Goal: Transaction & Acquisition: Book appointment/travel/reservation

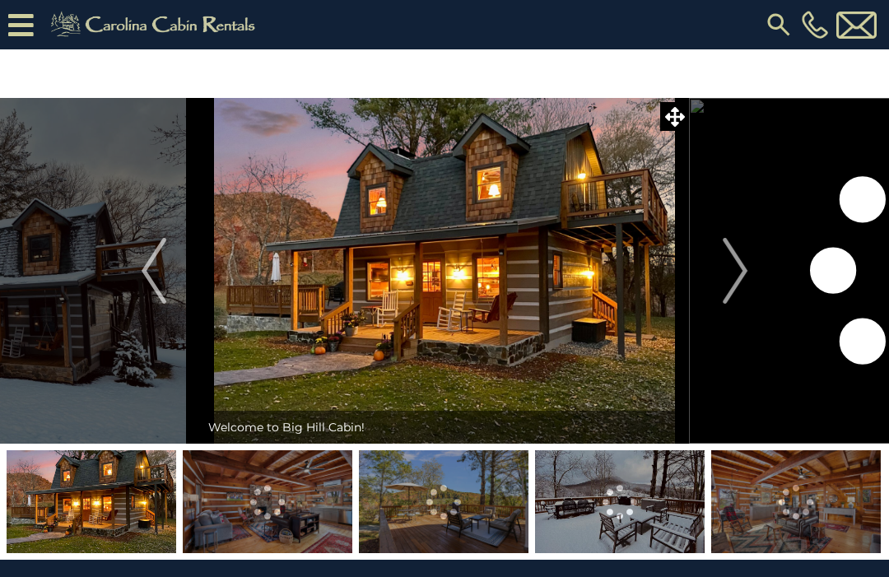
click at [744, 270] on img "Next" at bounding box center [735, 271] width 25 height 66
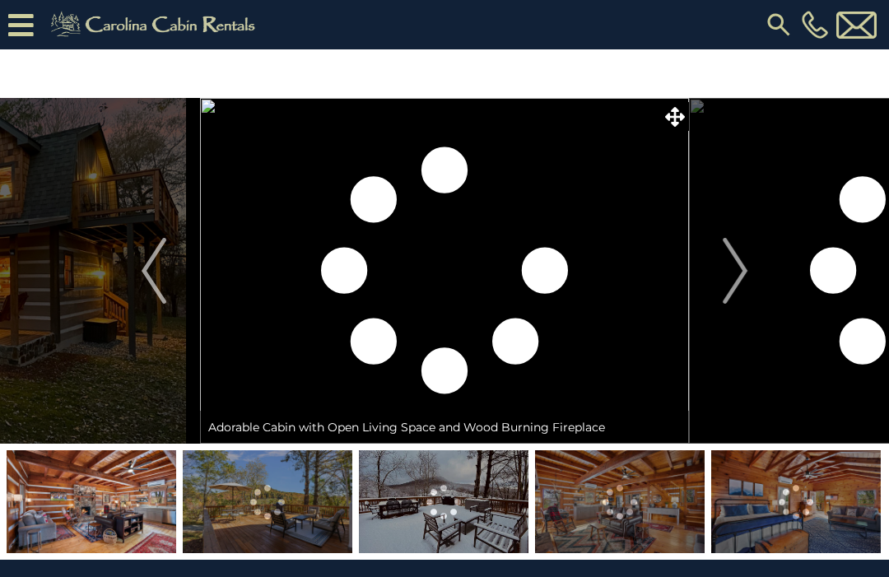
click at [749, 273] on button "Next" at bounding box center [735, 271] width 92 height 346
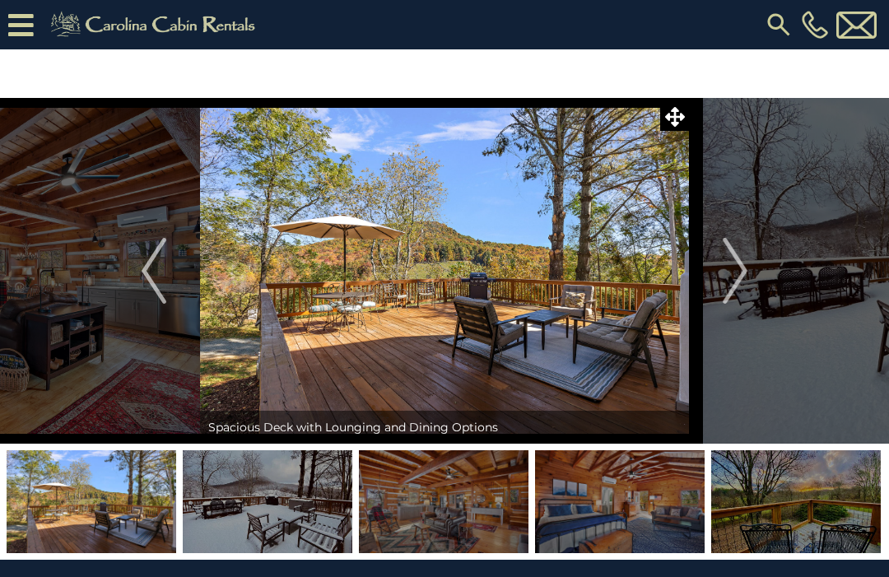
click at [732, 268] on img "Next" at bounding box center [735, 271] width 25 height 66
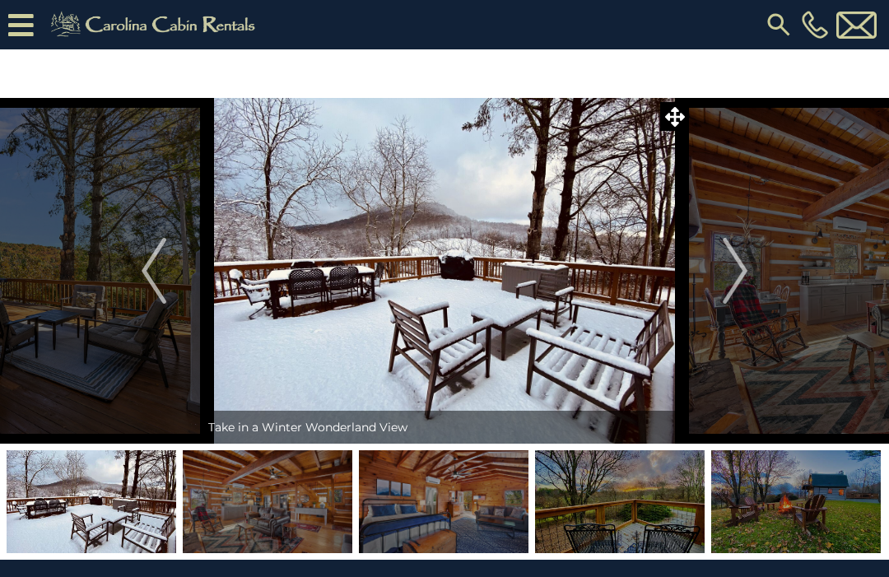
click at [56, 482] on img at bounding box center [92, 501] width 170 height 103
click at [242, 502] on img at bounding box center [268, 501] width 170 height 103
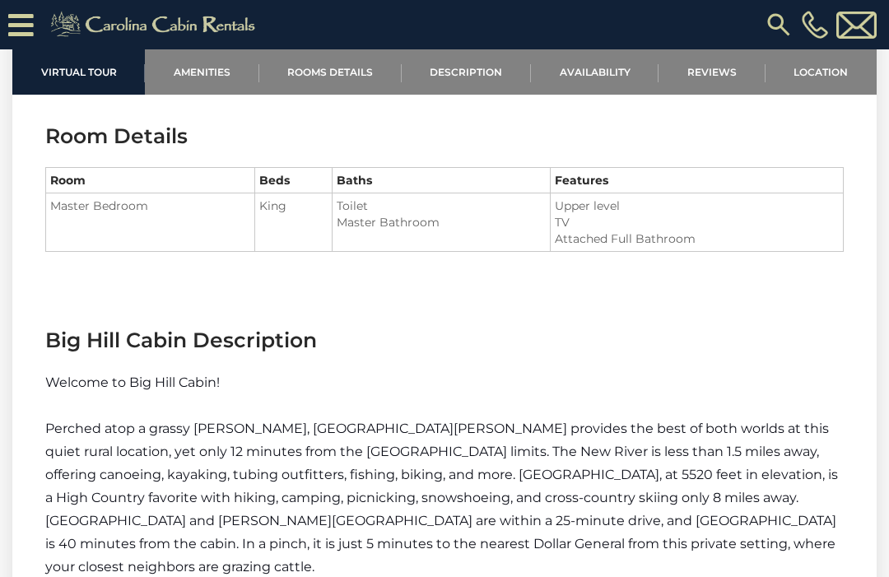
scroll to position [1797, 0]
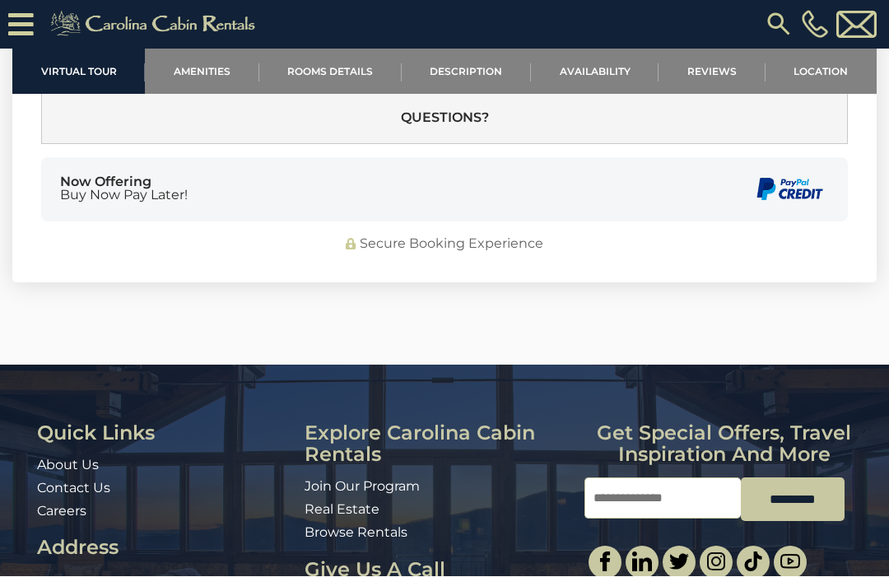
scroll to position [4743, 0]
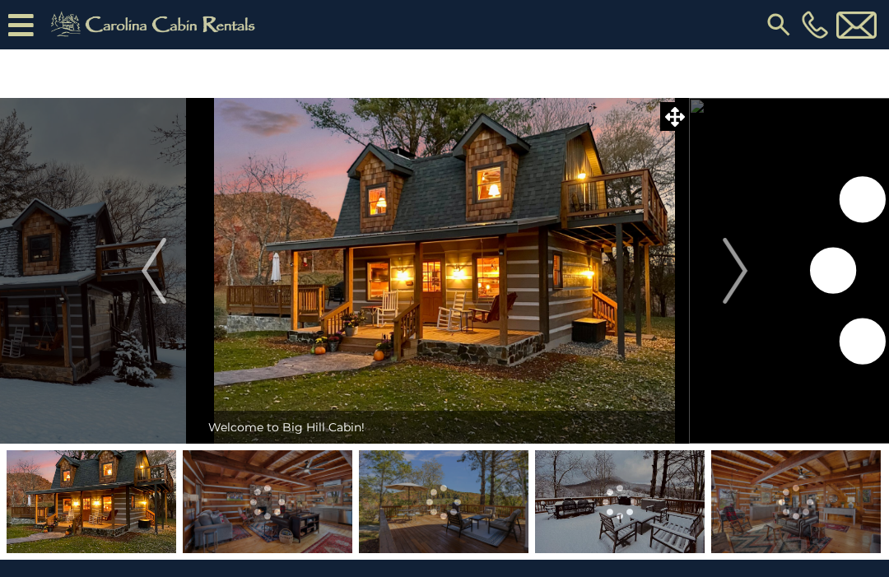
click at [786, 18] on img at bounding box center [779, 25] width 30 height 30
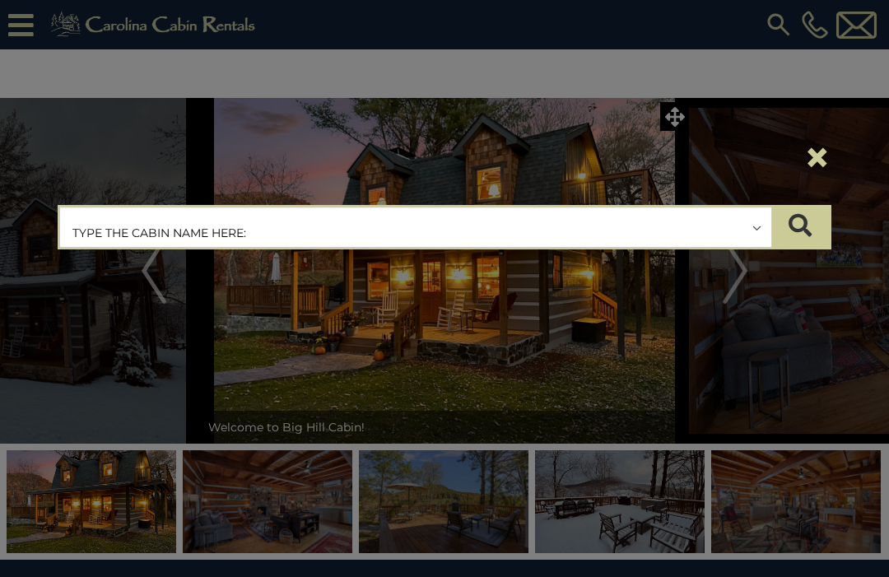
click at [100, 217] on input "text" at bounding box center [415, 227] width 711 height 41
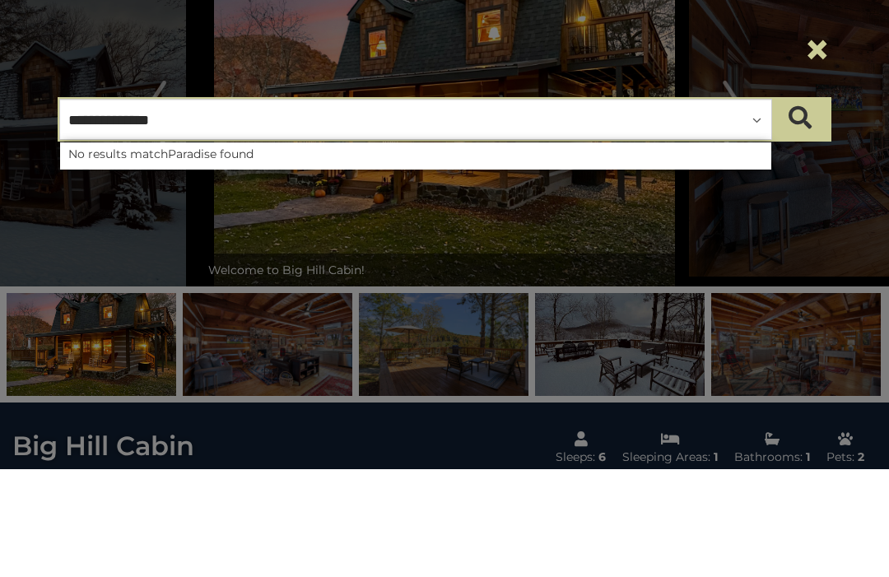
type input "**********"
click at [816, 134] on button "×" at bounding box center [818, 157] width 28 height 46
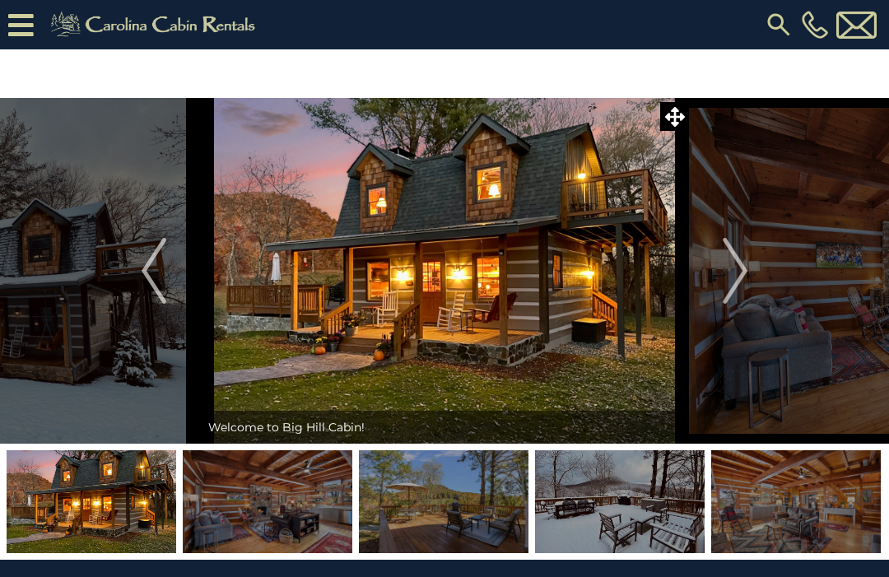
click at [11, 26] on icon at bounding box center [21, 25] width 26 height 29
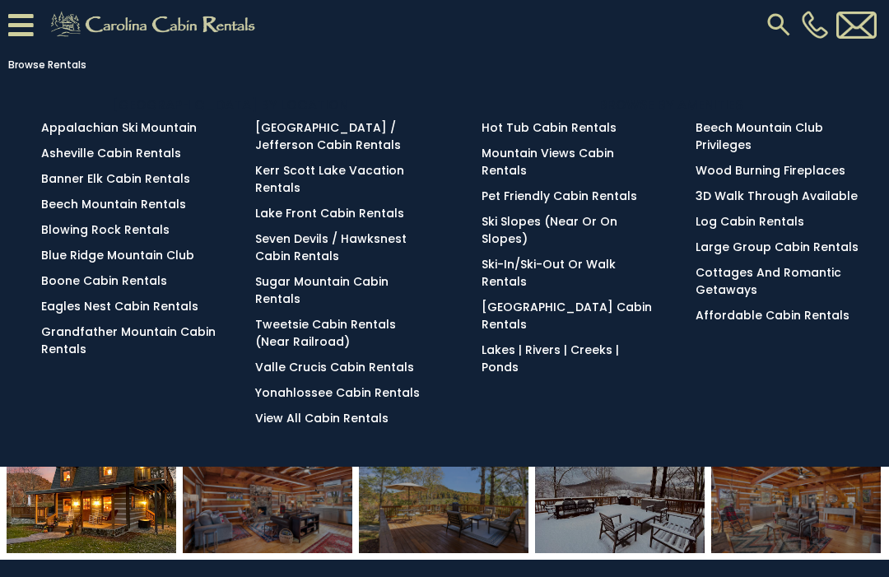
click at [576, 342] on link "Lakes | Rivers | Creeks | Ponds" at bounding box center [551, 359] width 138 height 34
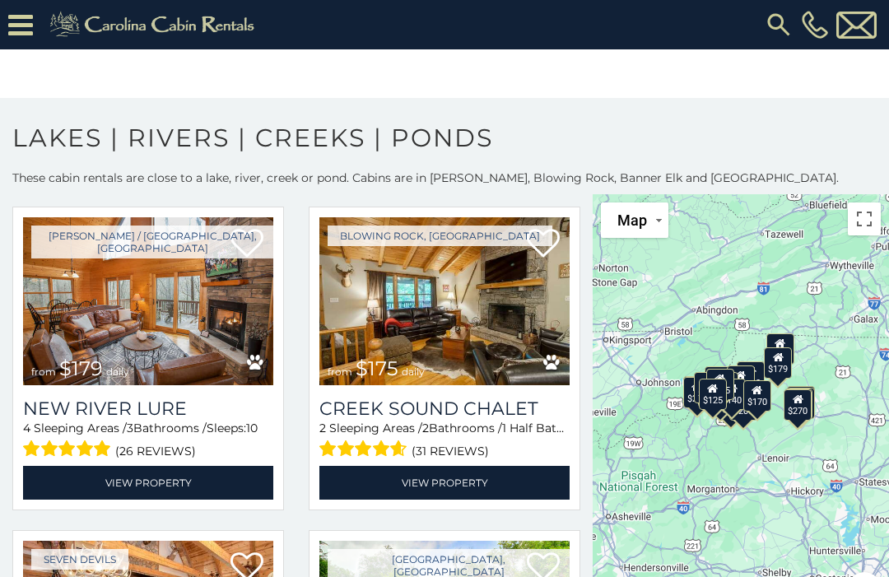
scroll to position [2972, 0]
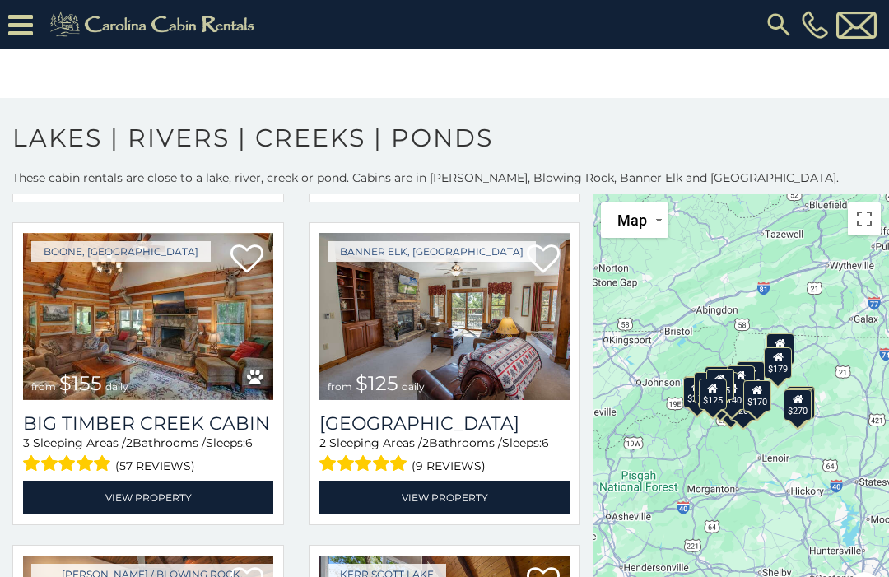
scroll to position [4393, 0]
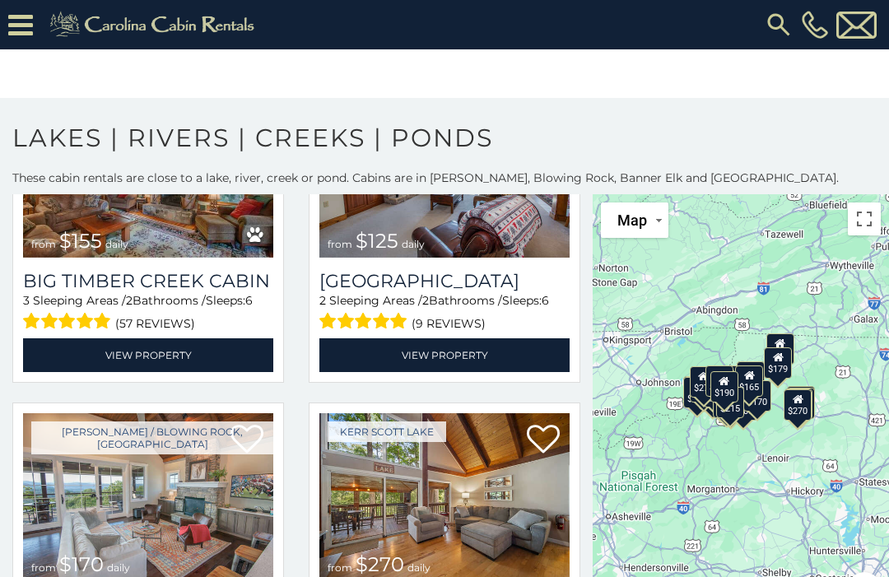
click at [22, 30] on icon at bounding box center [20, 25] width 25 height 29
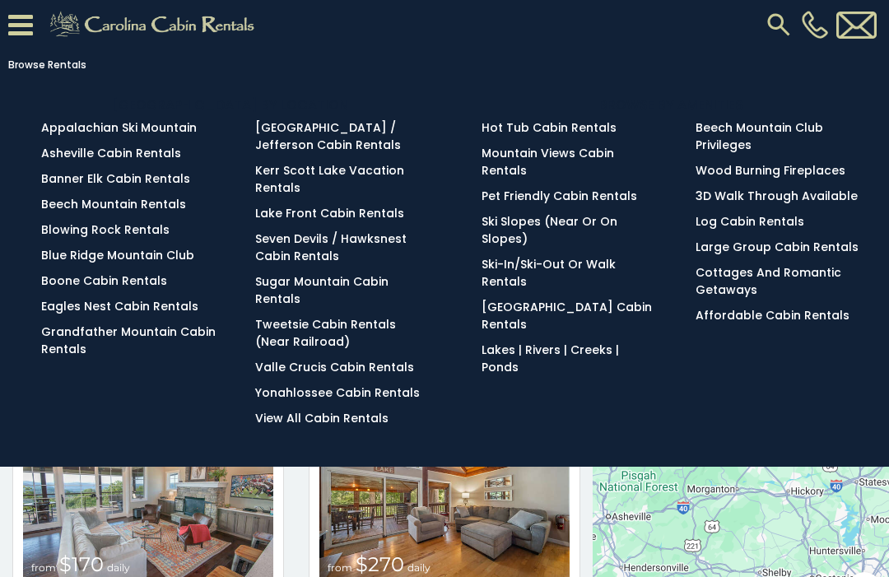
click at [68, 178] on link "Banner Elk Cabin Rentals" at bounding box center [115, 178] width 149 height 16
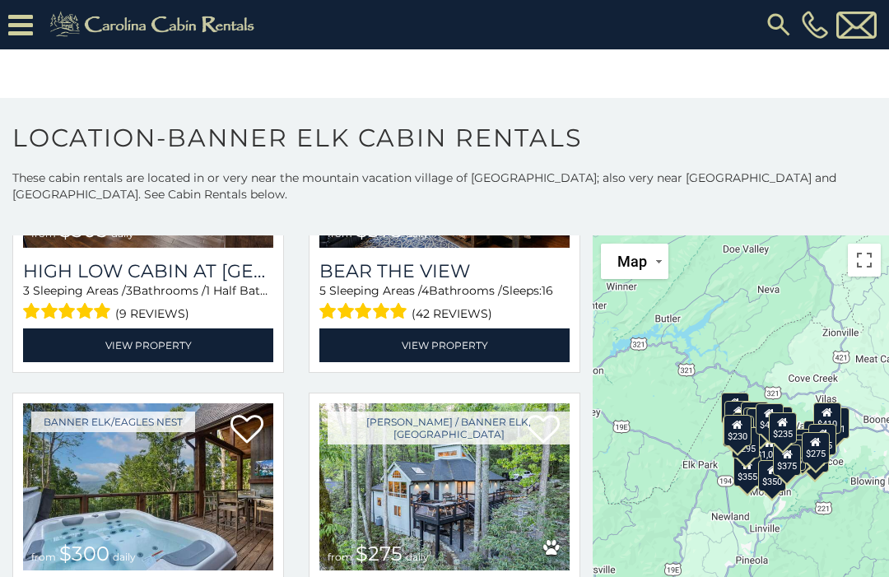
scroll to position [3798, 0]
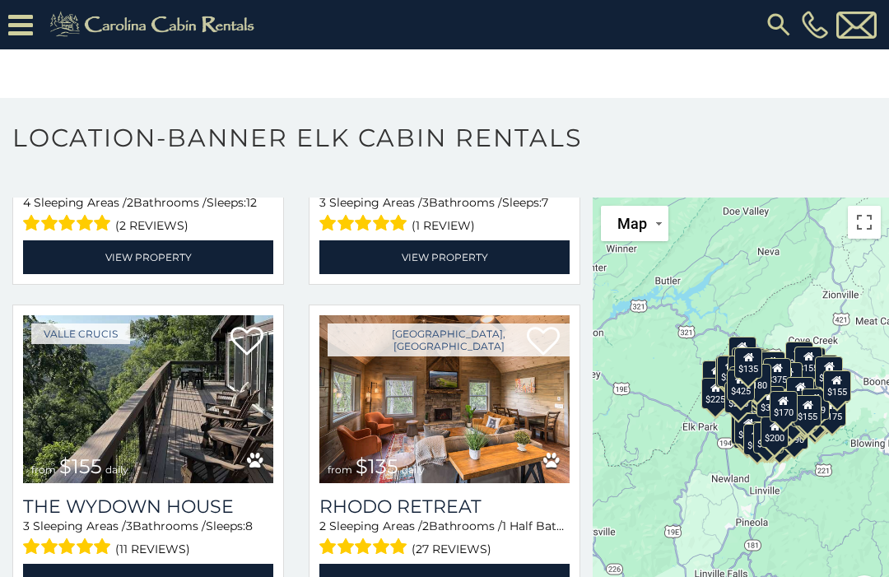
scroll to position [37, 0]
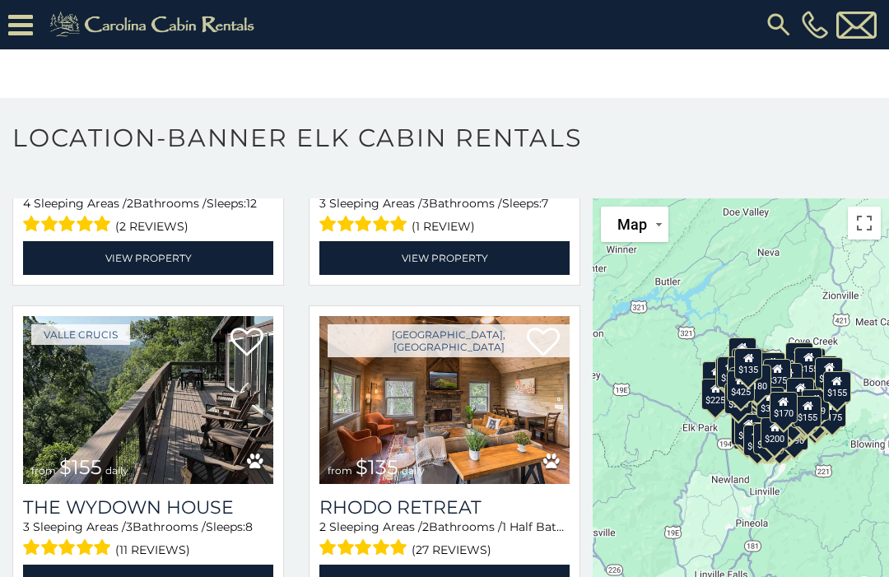
click at [13, 27] on icon at bounding box center [20, 25] width 25 height 29
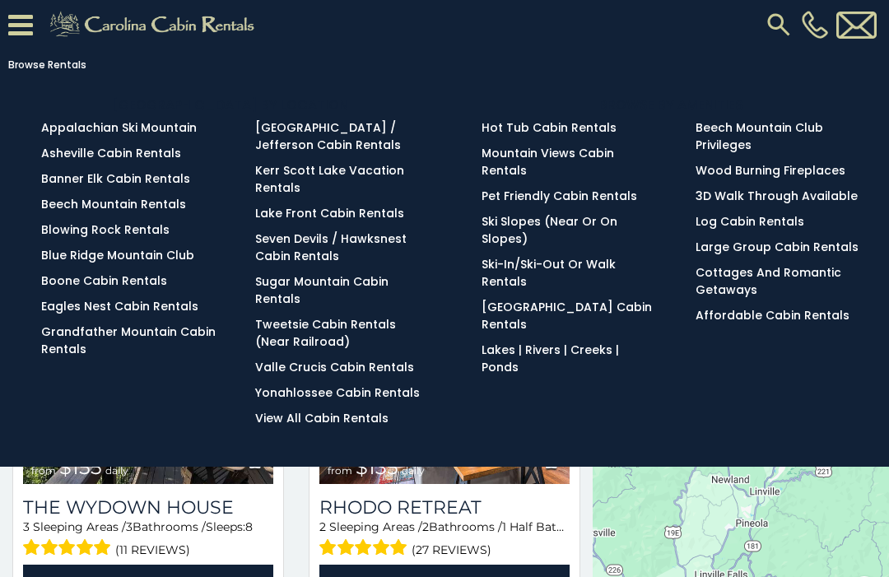
click at [104, 287] on link "Boone Cabin Rentals" at bounding box center [104, 281] width 126 height 16
click at [76, 238] on link "Blowing Rock Rentals" at bounding box center [105, 229] width 128 height 16
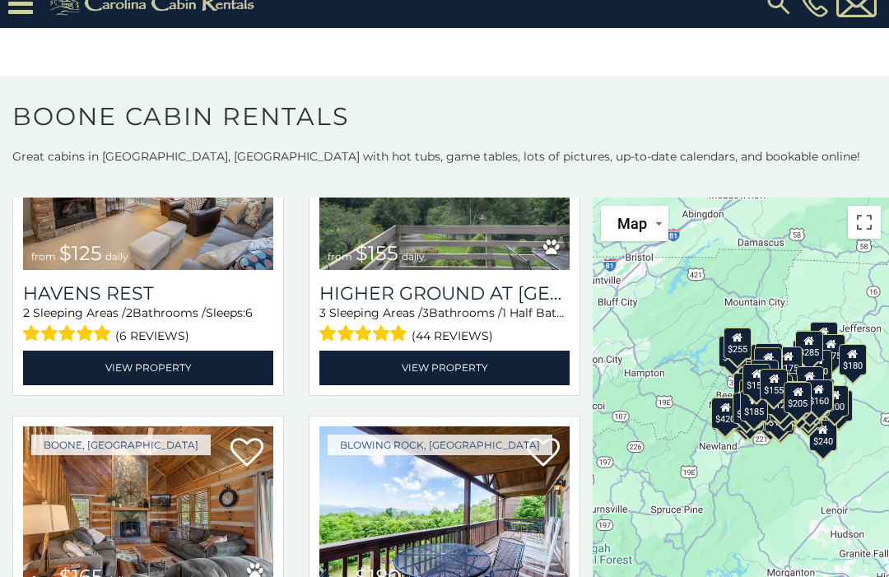
scroll to position [27, 0]
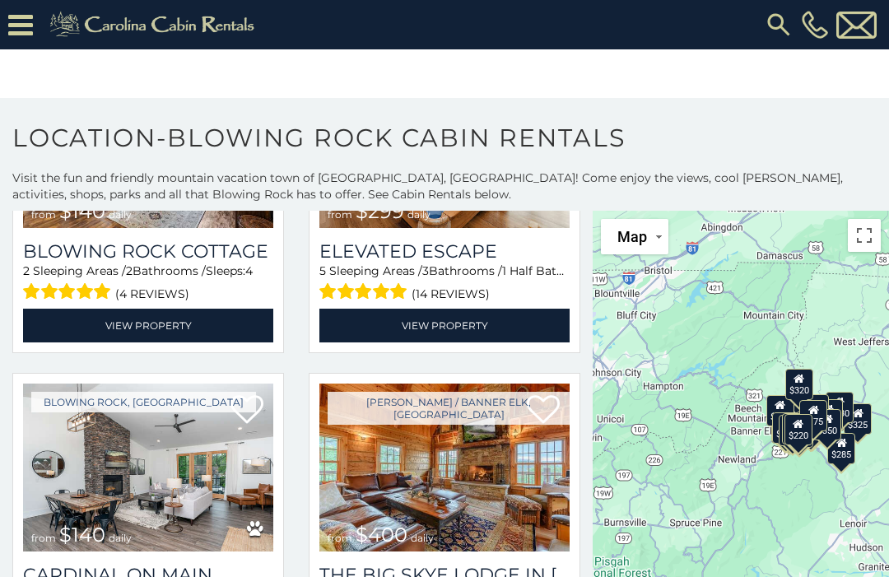
scroll to position [2818, 0]
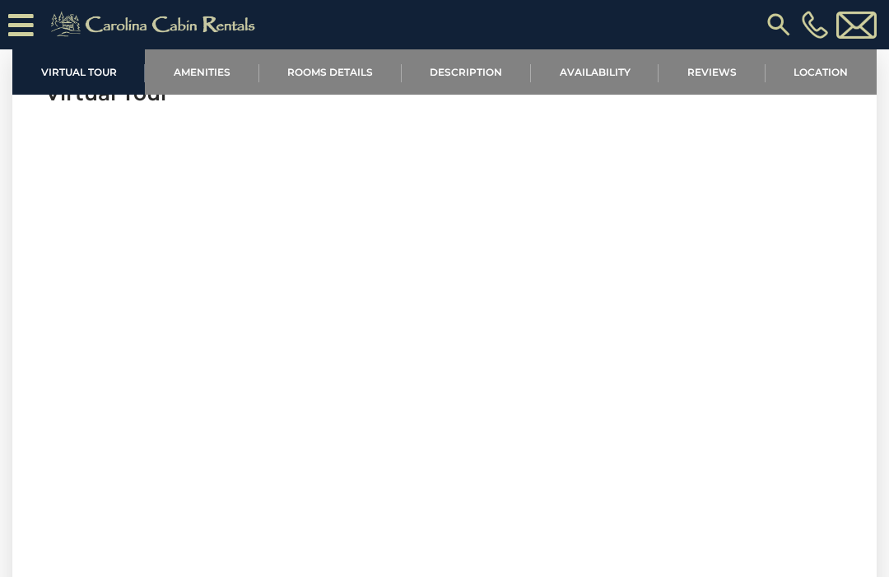
scroll to position [600, 0]
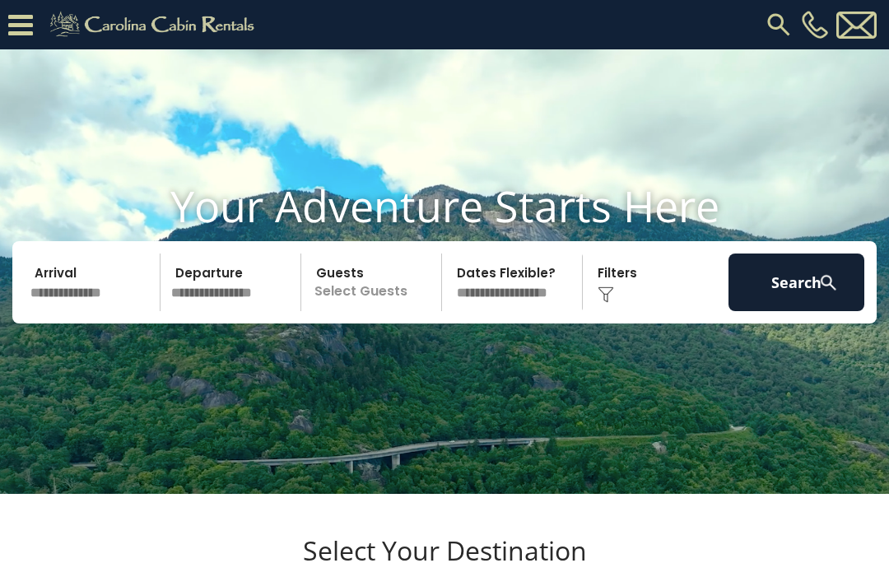
click at [26, 33] on icon at bounding box center [20, 25] width 25 height 29
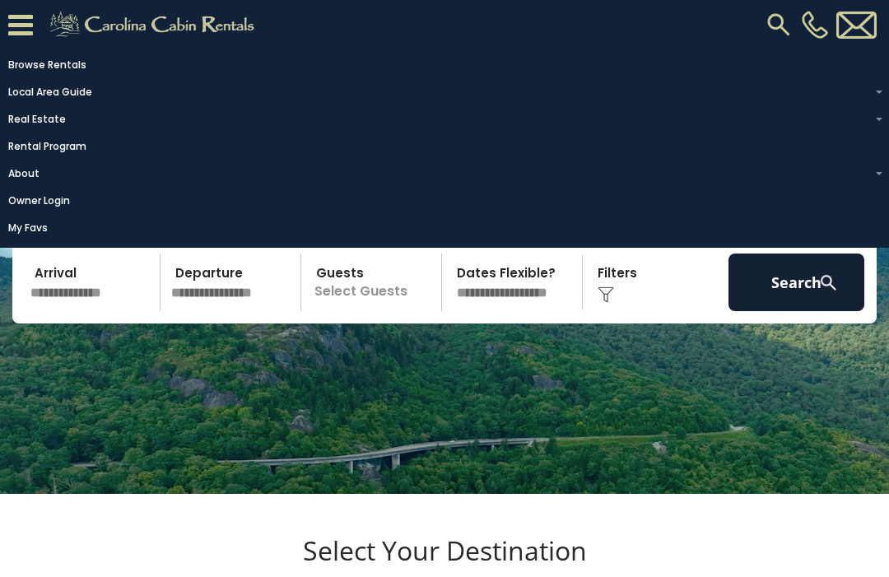
click at [783, 24] on img at bounding box center [779, 25] width 30 height 30
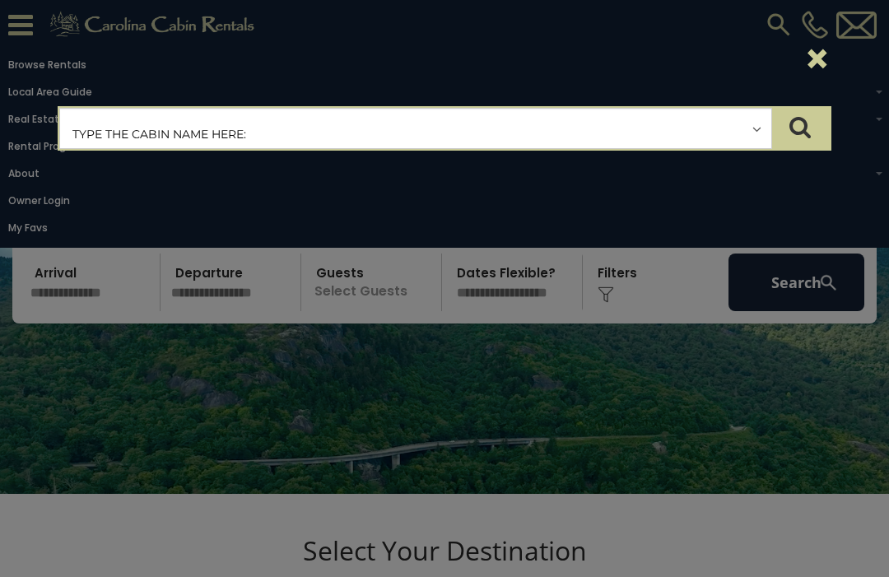
click at [94, 121] on input "text" at bounding box center [415, 129] width 711 height 41
click at [96, 125] on input "text" at bounding box center [415, 129] width 711 height 41
click at [297, 129] on input "text" at bounding box center [415, 129] width 711 height 41
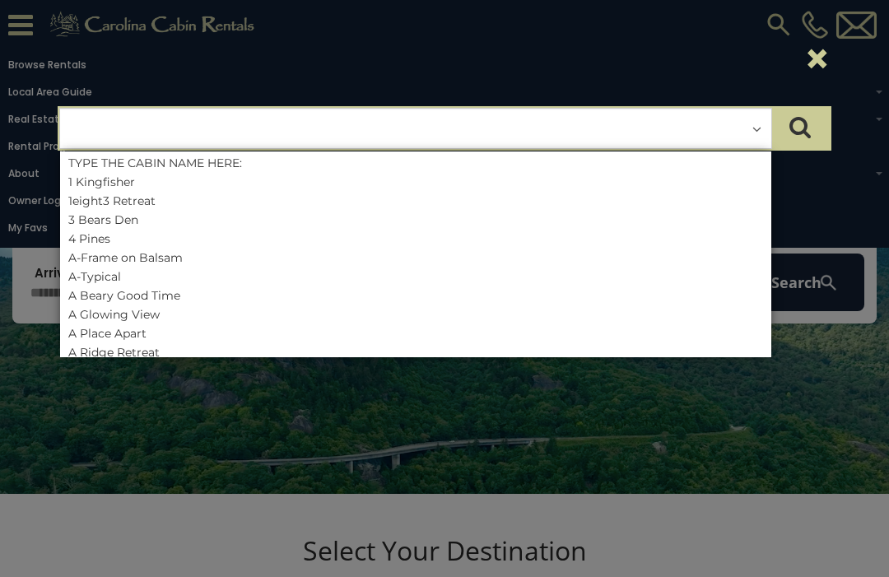
click at [31, 152] on div "**********" at bounding box center [444, 288] width 889 height 577
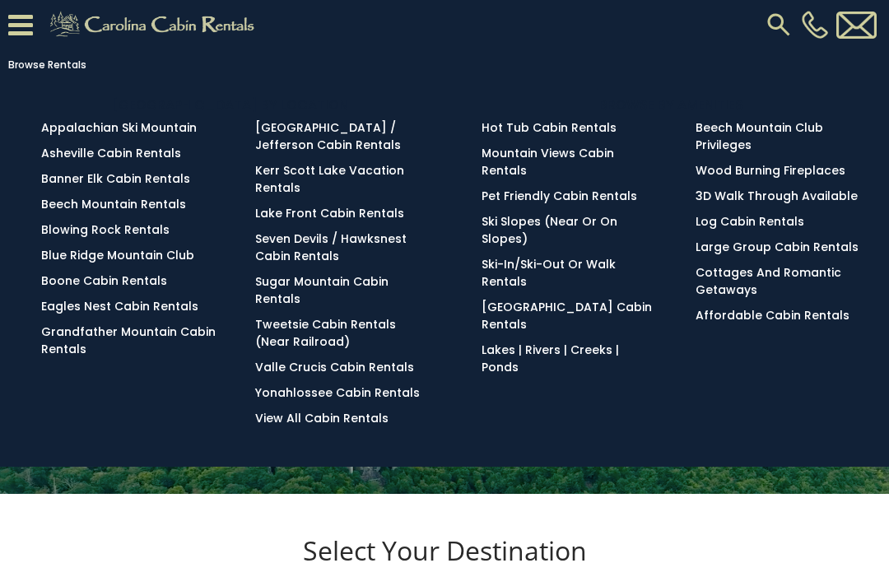
click at [16, 22] on icon at bounding box center [20, 25] width 25 height 29
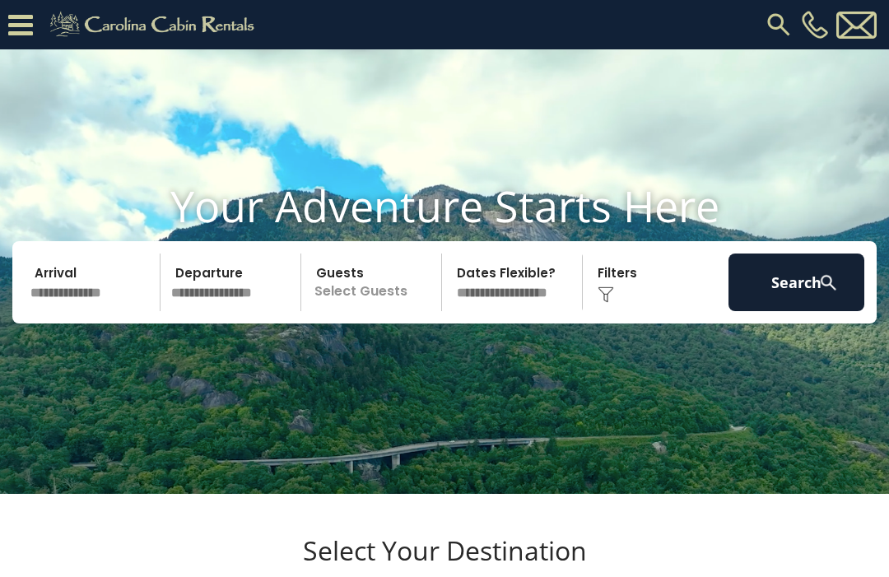
click at [780, 311] on button "Search" at bounding box center [797, 283] width 136 height 58
click at [874, 26] on img at bounding box center [857, 25] width 40 height 27
click at [13, 27] on icon at bounding box center [20, 25] width 25 height 29
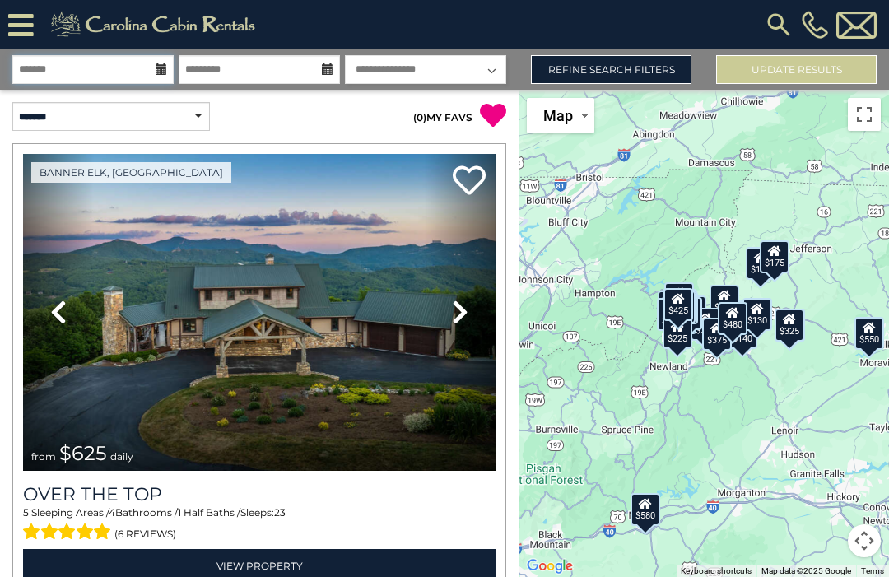
click at [91, 68] on input "text" at bounding box center [92, 69] width 161 height 29
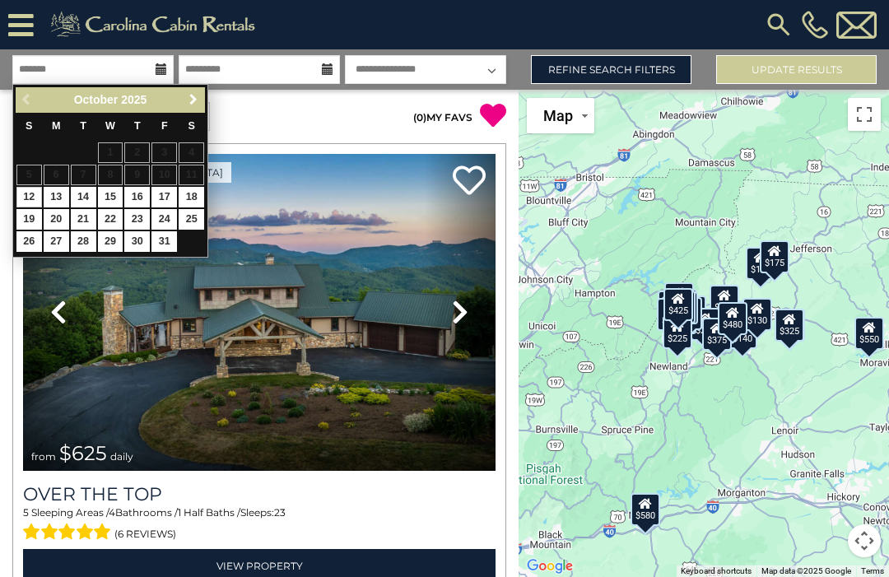
click at [189, 107] on link "Next" at bounding box center [193, 100] width 21 height 21
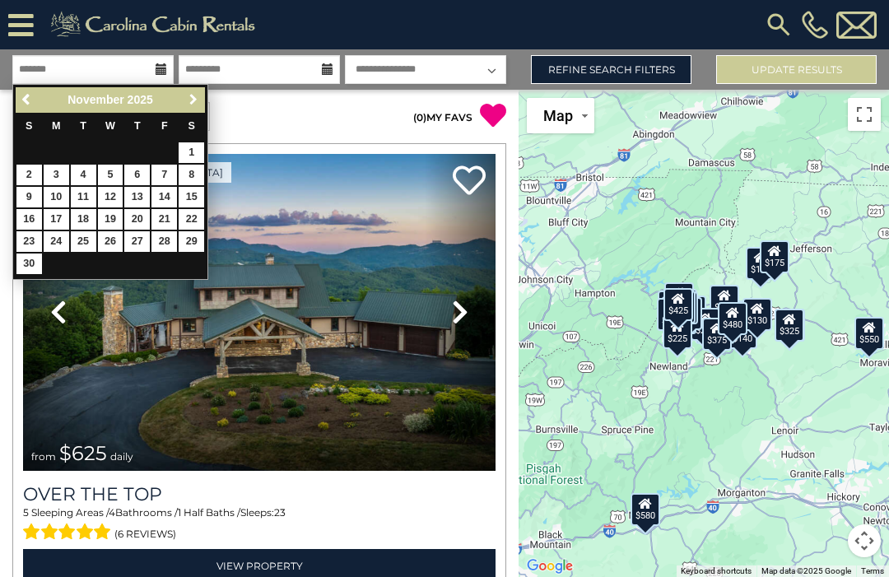
click at [195, 109] on link "Next" at bounding box center [193, 100] width 21 height 21
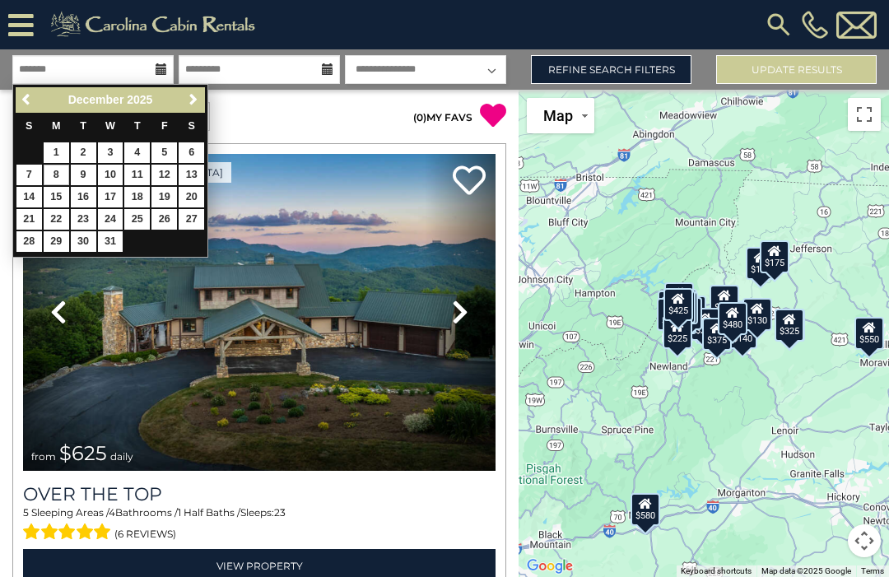
click at [49, 172] on link "8" at bounding box center [57, 175] width 26 height 21
type input "*******"
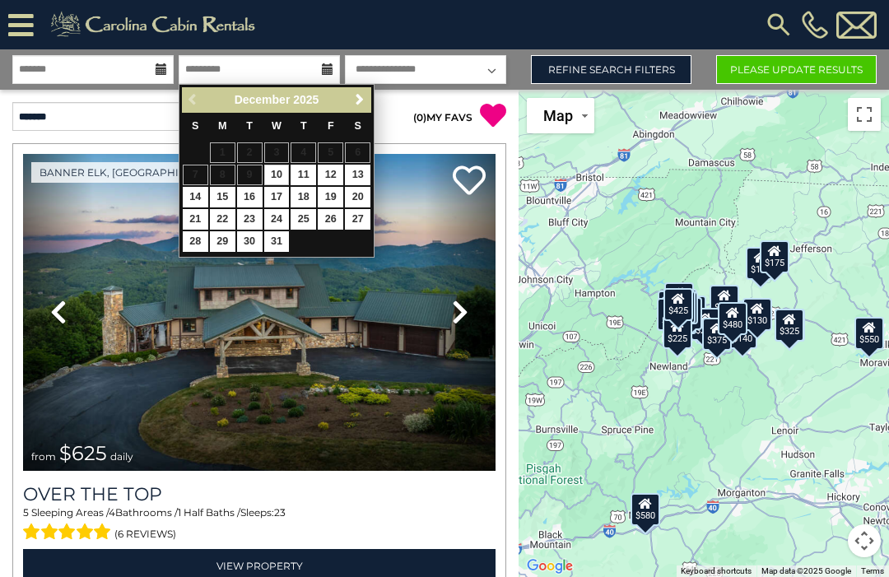
click at [247, 199] on link "16" at bounding box center [250, 197] width 26 height 21
type input "********"
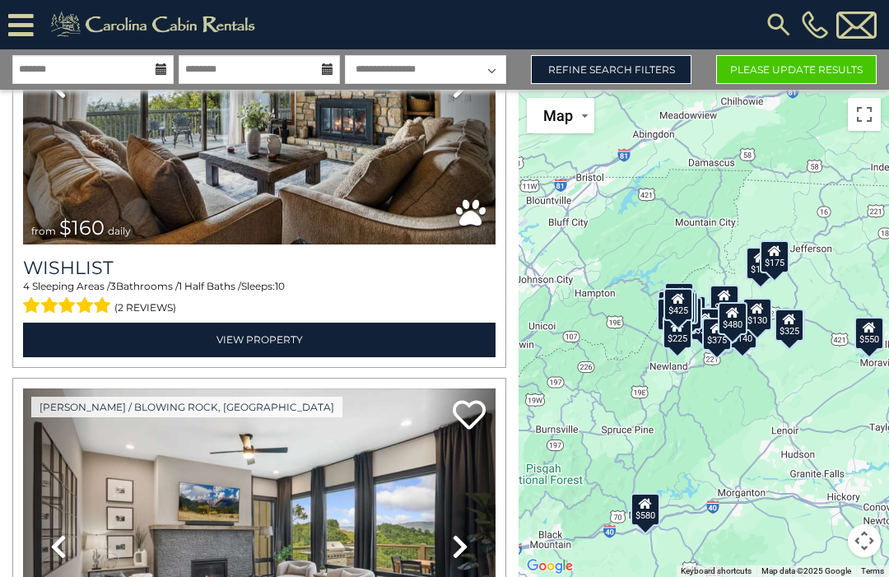
scroll to position [7589, 0]
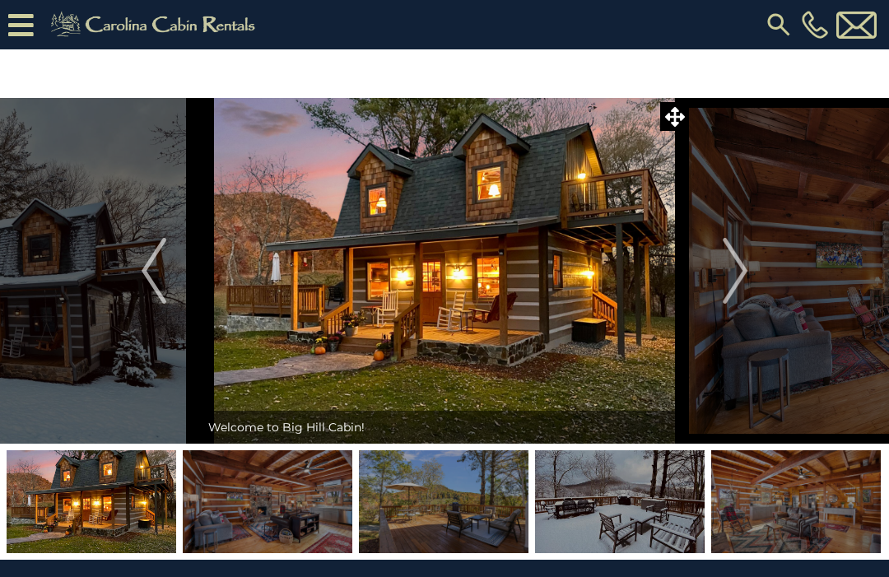
click at [752, 271] on button "Next" at bounding box center [735, 271] width 92 height 346
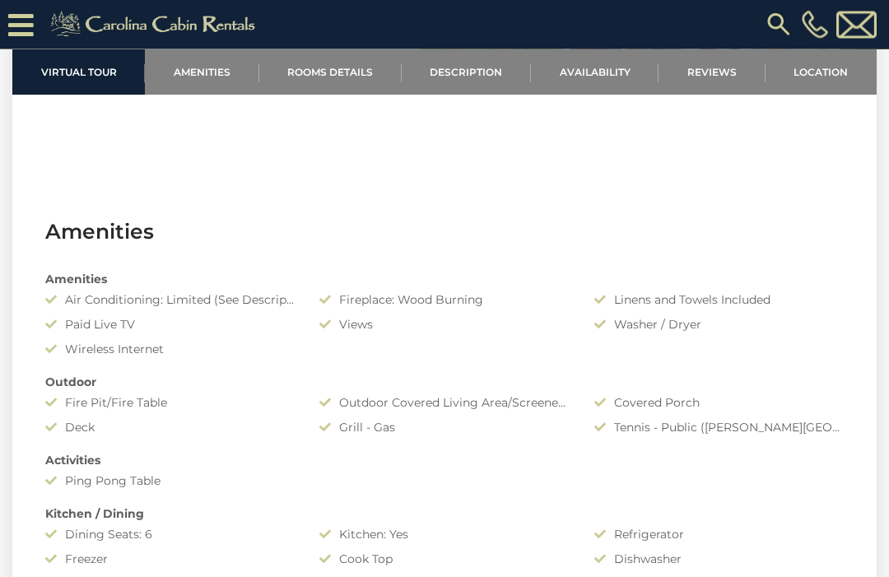
scroll to position [2646, 0]
